Goal: Transaction & Acquisition: Register for event/course

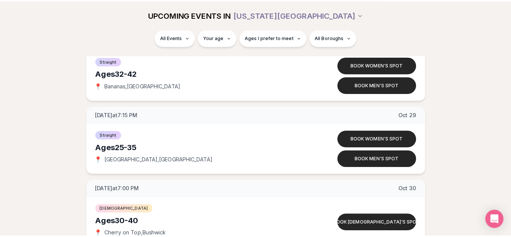
scroll to position [3409, 0]
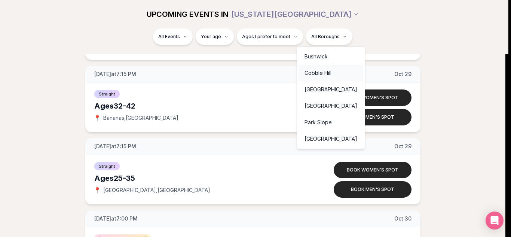
click at [319, 73] on div "Cobble Hill" at bounding box center [330, 73] width 65 height 16
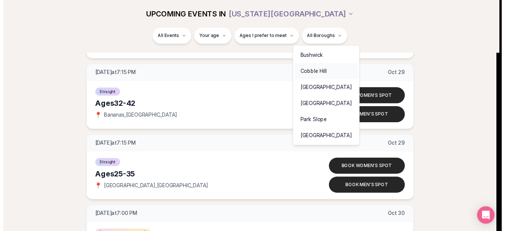
scroll to position [141, 0]
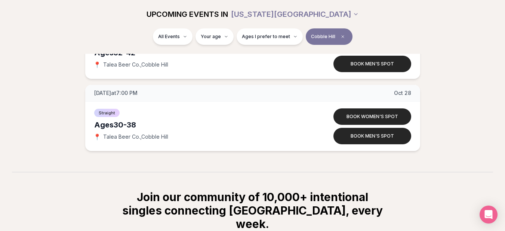
scroll to position [436, 0]
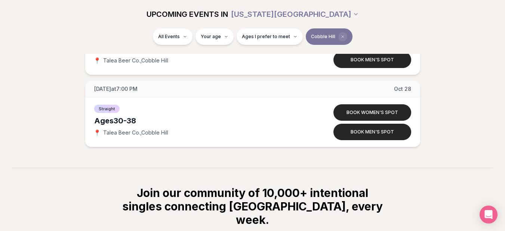
click at [339, 33] on span "Clear borough filter" at bounding box center [342, 36] width 9 height 9
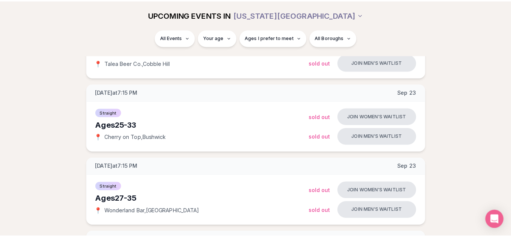
scroll to position [436, 0]
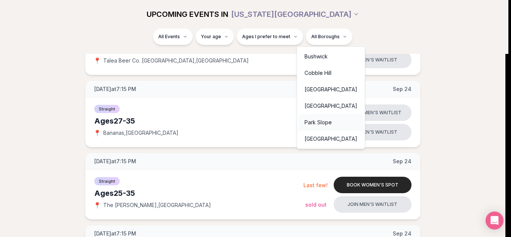
click at [325, 119] on div "Park Slope" at bounding box center [330, 122] width 65 height 16
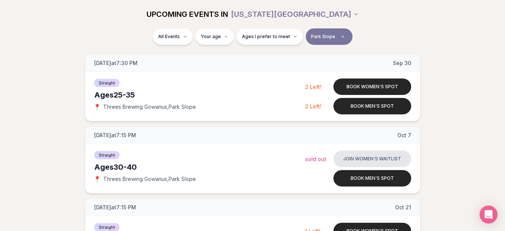
scroll to position [101, 0]
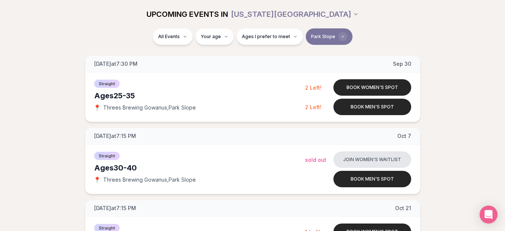
click at [341, 37] on icon "Clear borough filter" at bounding box center [343, 36] width 4 height 4
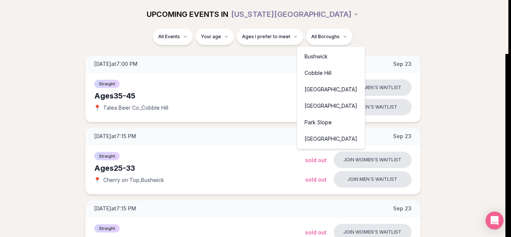
drag, startPoint x: 363, startPoint y: 31, endPoint x: 339, endPoint y: 47, distance: 28.4
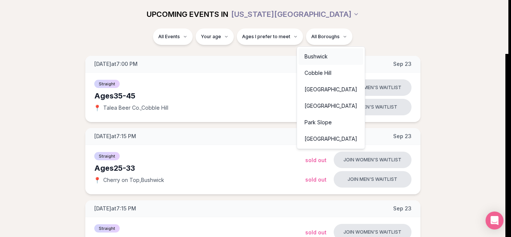
click at [329, 59] on div "Bushwick" at bounding box center [330, 56] width 65 height 16
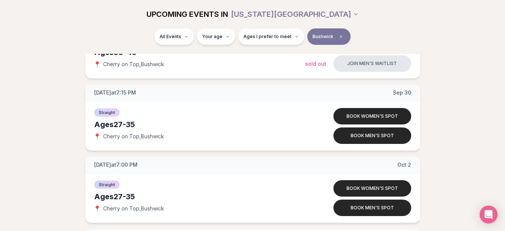
scroll to position [202, 0]
